Goal: Transaction & Acquisition: Purchase product/service

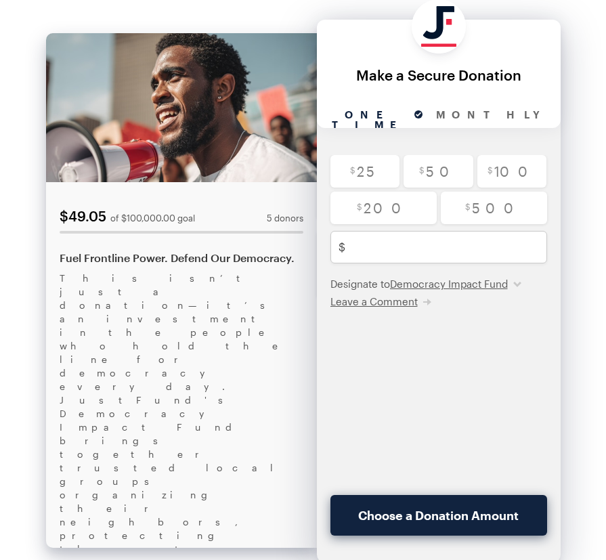
scroll to position [102, 0]
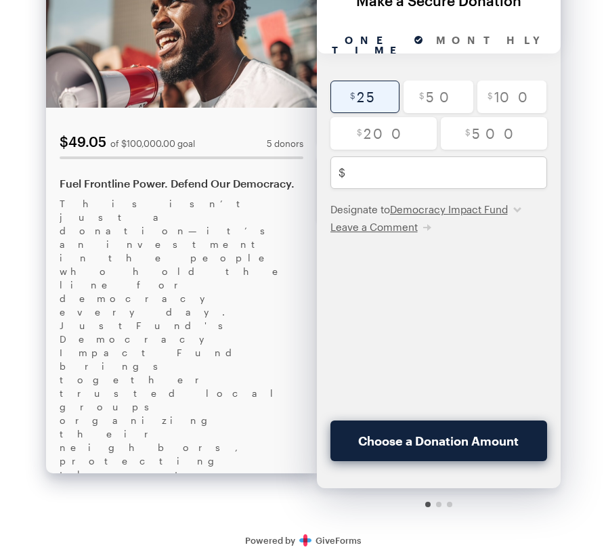
click at [358, 99] on input "radio" at bounding box center [365, 97] width 70 height 32
radio input "true"
type input "25"
checkbox input "true"
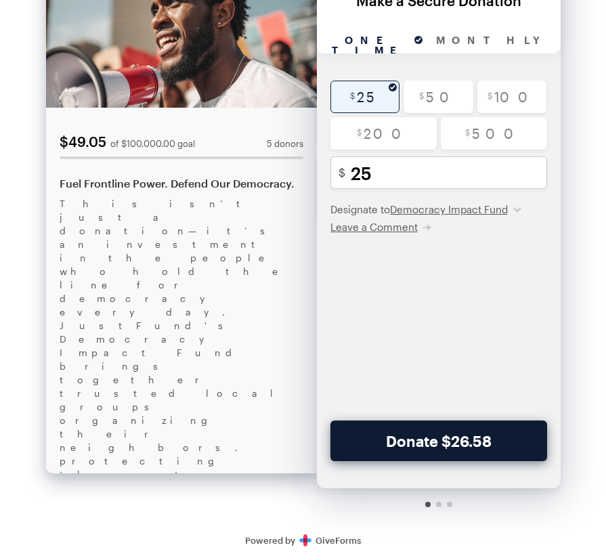
click at [456, 439] on button "Donate $26.58" at bounding box center [438, 440] width 217 height 41
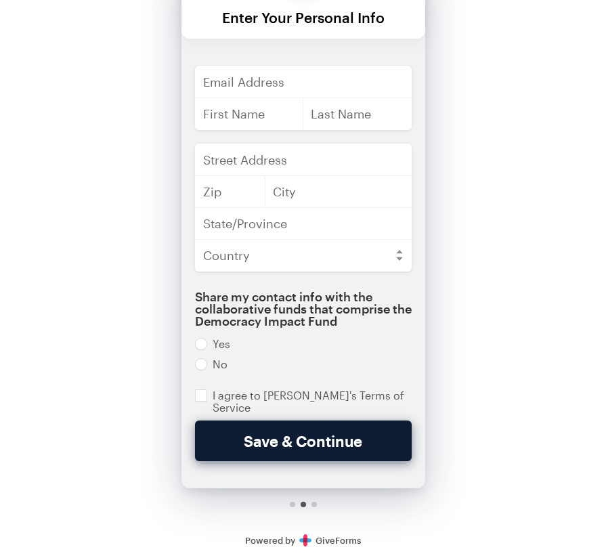
scroll to position [0, 0]
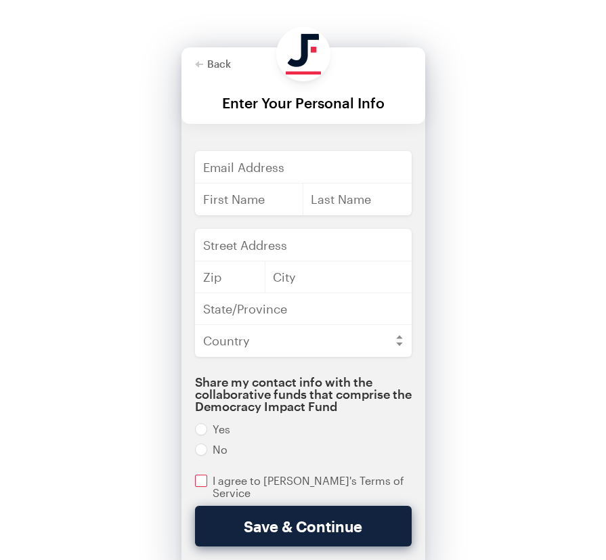
drag, startPoint x: 204, startPoint y: 481, endPoint x: 267, endPoint y: 485, distance: 63.8
click at [208, 481] on input "checkbox" at bounding box center [303, 487] width 217 height 24
click at [323, 476] on input "checkbox" at bounding box center [303, 487] width 217 height 24
click at [345, 488] on div "Enter a valid email address Email Address First Name Last Name Street Address Z…" at bounding box center [303, 334] width 244 height 367
click at [350, 479] on input "checkbox" at bounding box center [303, 487] width 217 height 24
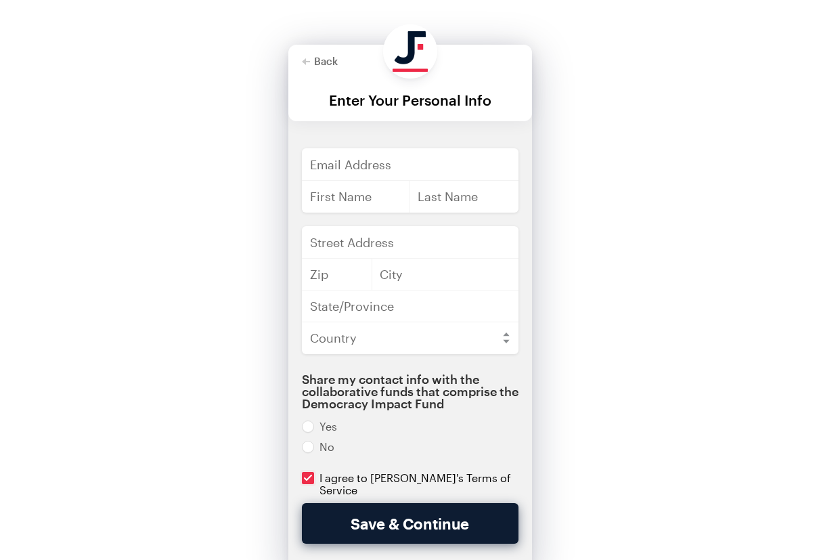
scroll to position [85, 0]
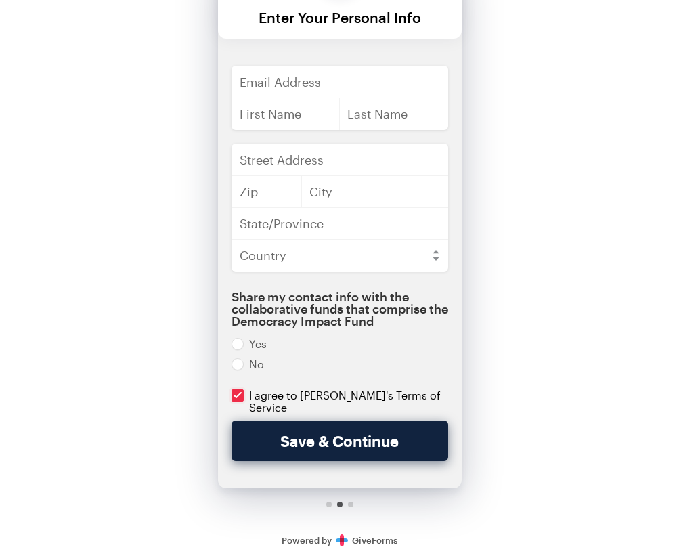
click at [474, 522] on div "Back About this Fundraiser Back $49.05 of $100,000.00 goal 5 donors Fuel Frontl…" at bounding box center [339, 237] width 679 height 645
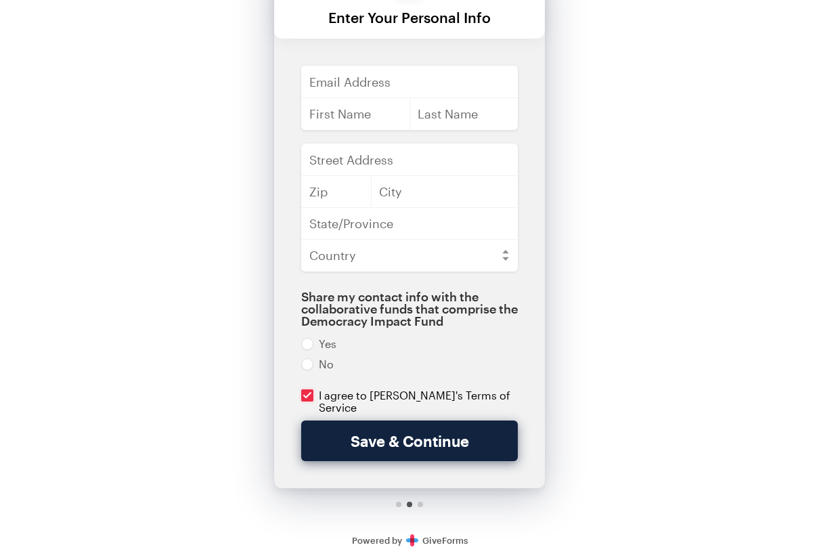
click at [432, 393] on input "checkbox" at bounding box center [409, 401] width 217 height 24
click at [431, 394] on input "checkbox" at bounding box center [409, 401] width 217 height 24
click at [479, 397] on input "checkbox" at bounding box center [409, 401] width 217 height 24
drag, startPoint x: 300, startPoint y: 395, endPoint x: 307, endPoint y: 397, distance: 7.3
click at [304, 395] on div "Enter a valid email address Email Address First Name Last Name Street Address Z…" at bounding box center [409, 249] width 271 height 367
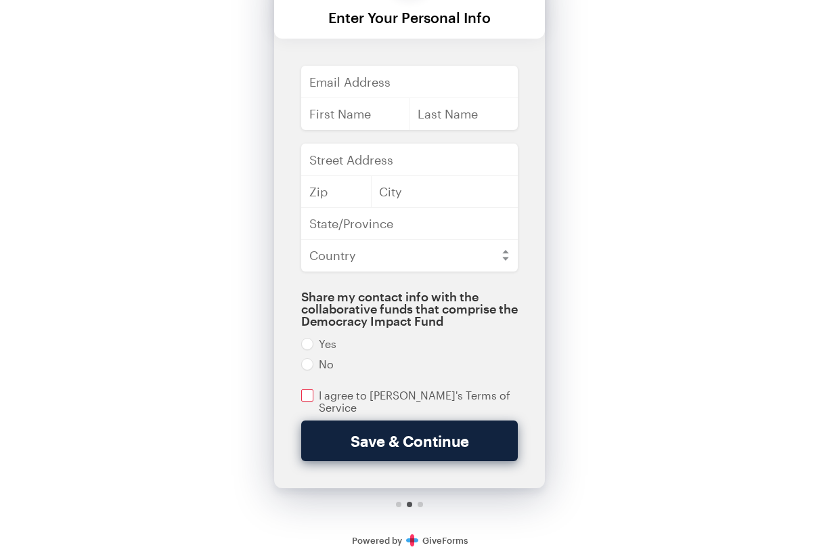
click at [307, 397] on input "checkbox" at bounding box center [409, 401] width 217 height 24
click at [463, 395] on input "checkbox" at bounding box center [409, 401] width 217 height 24
click at [312, 397] on input "checkbox" at bounding box center [409, 401] width 217 height 24
checkbox input "true"
click at [646, 393] on div "Back About this Fundraiser Back $49.05 of $100,000.00 goal 5 donors Fuel Frontl…" at bounding box center [409, 237] width 819 height 645
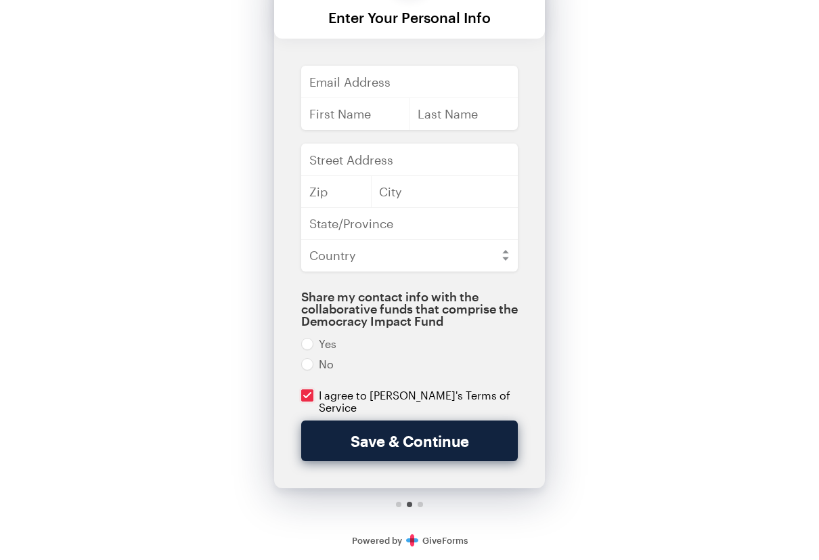
scroll to position [0, 0]
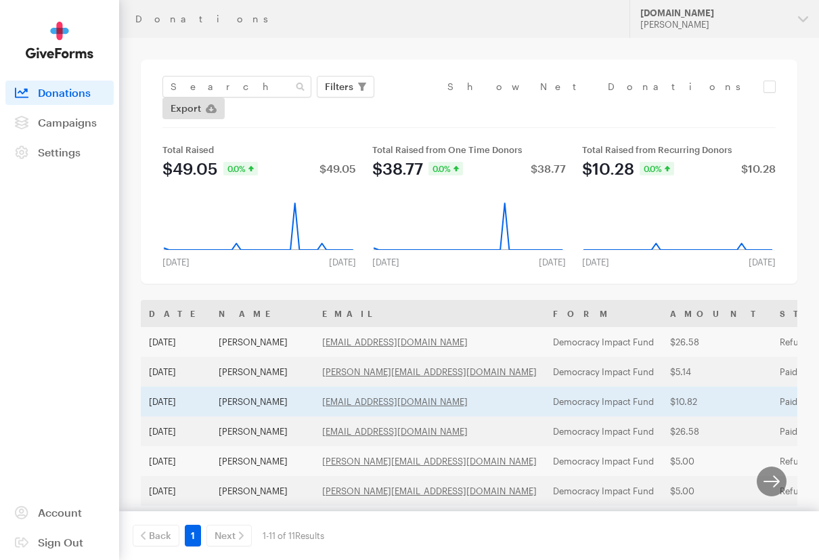
scroll to position [18, 0]
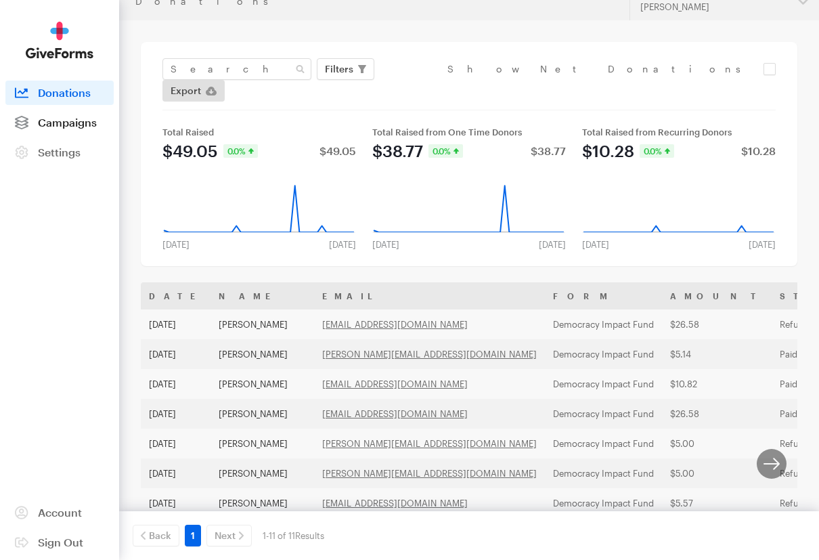
click at [73, 125] on span "Campaigns" at bounding box center [67, 122] width 59 height 13
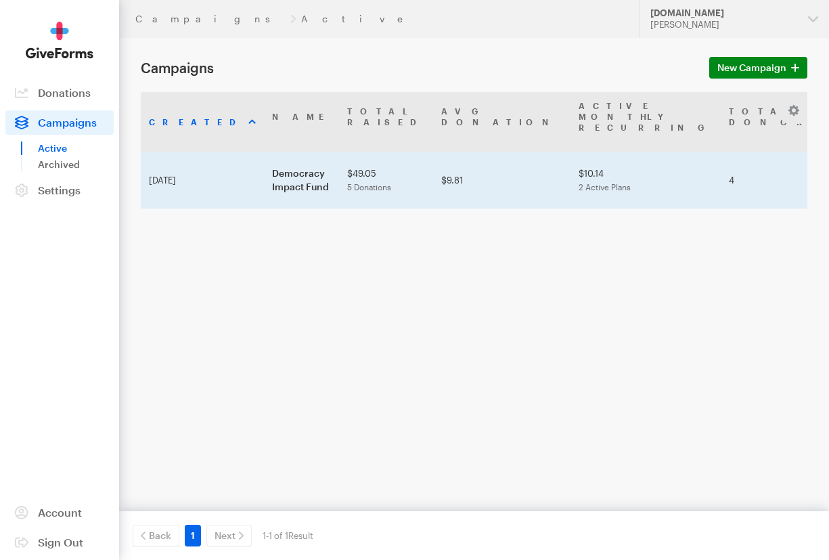
click at [264, 168] on td "Democracy Impact Fund" at bounding box center [301, 180] width 75 height 57
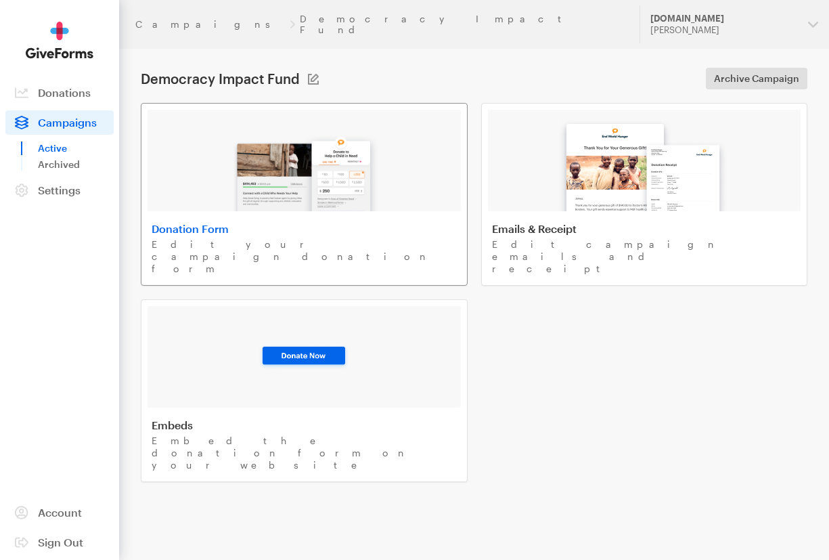
click at [319, 192] on img at bounding box center [304, 168] width 158 height 87
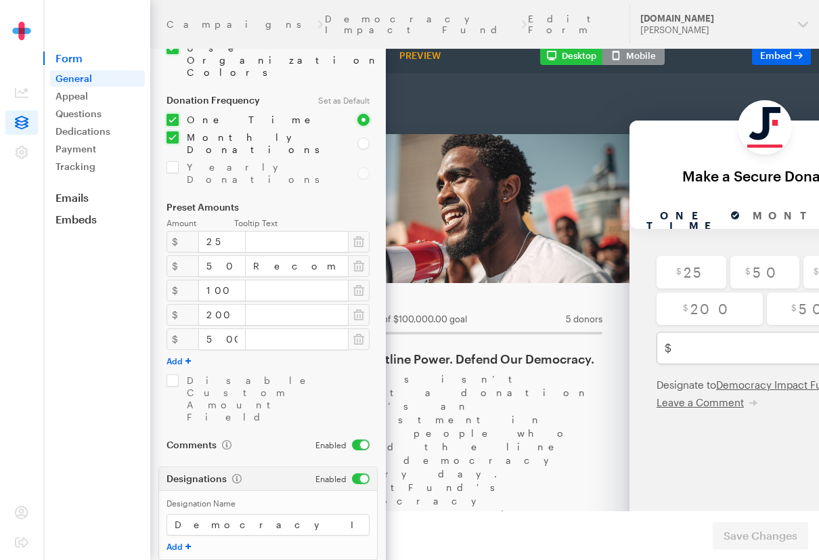
scroll to position [112, 0]
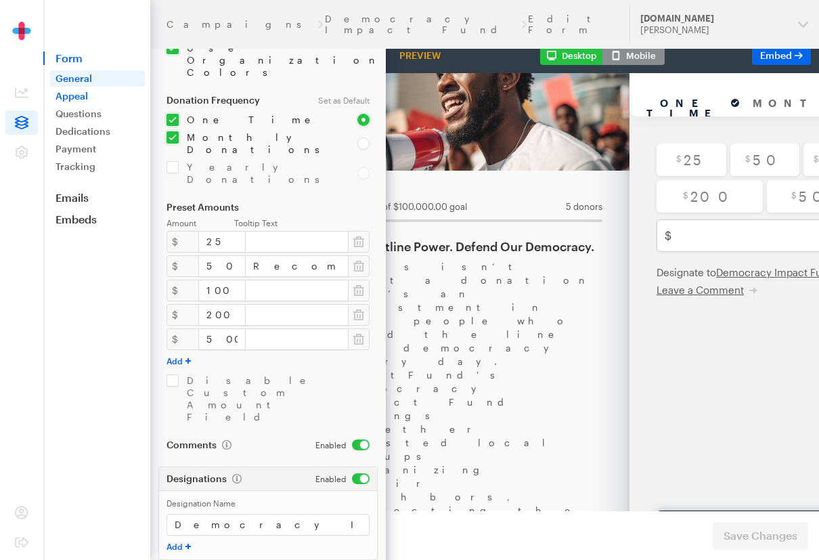
click at [91, 96] on link "Appeal" at bounding box center [97, 96] width 95 height 16
